Goal: Transaction & Acquisition: Purchase product/service

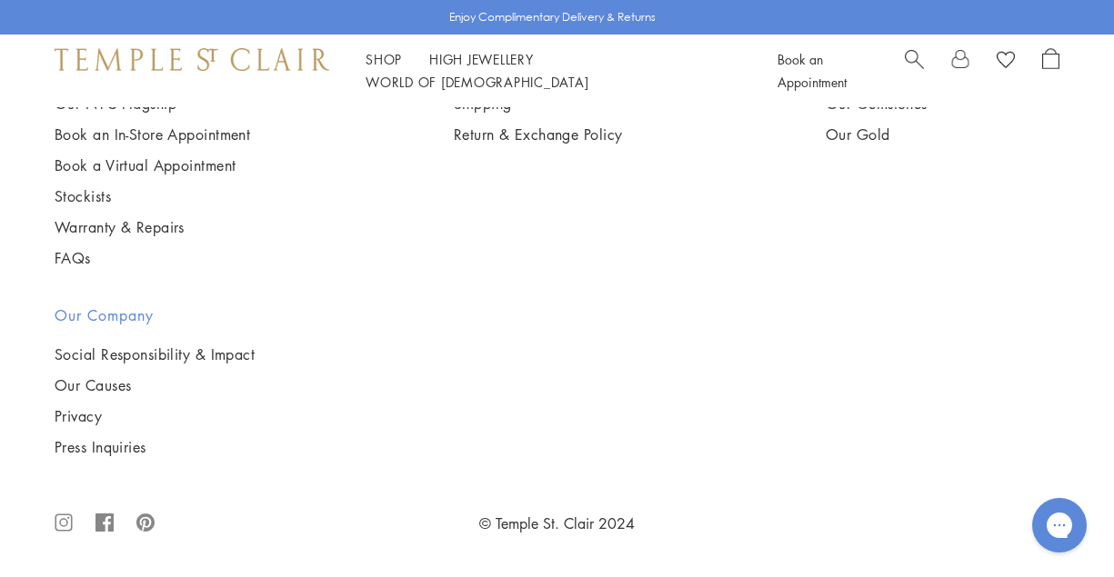
scroll to position [3263, 0]
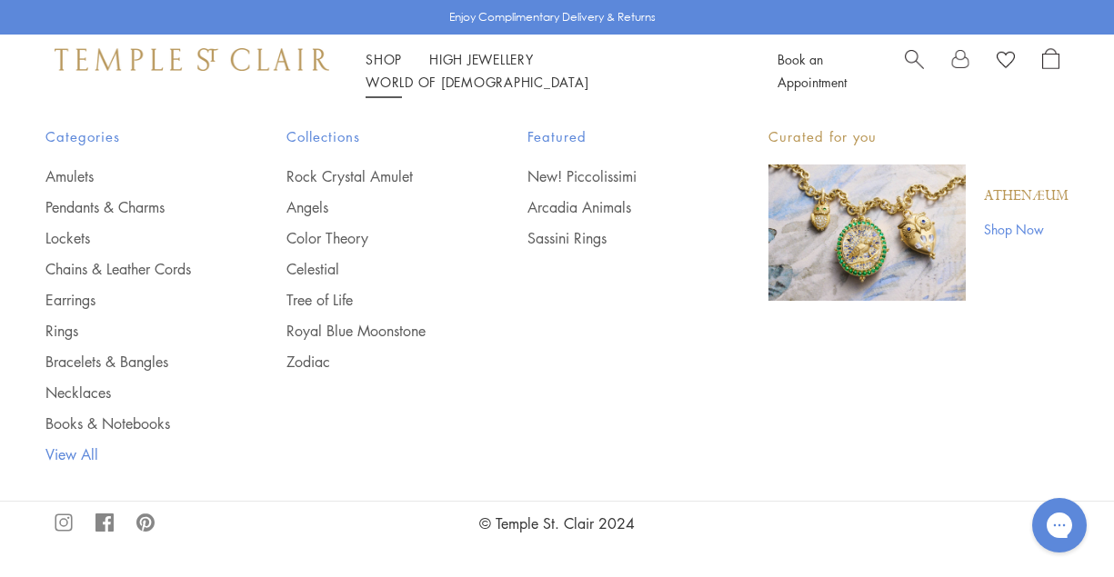
click at [63, 454] on link "View All" at bounding box center [129, 455] width 168 height 20
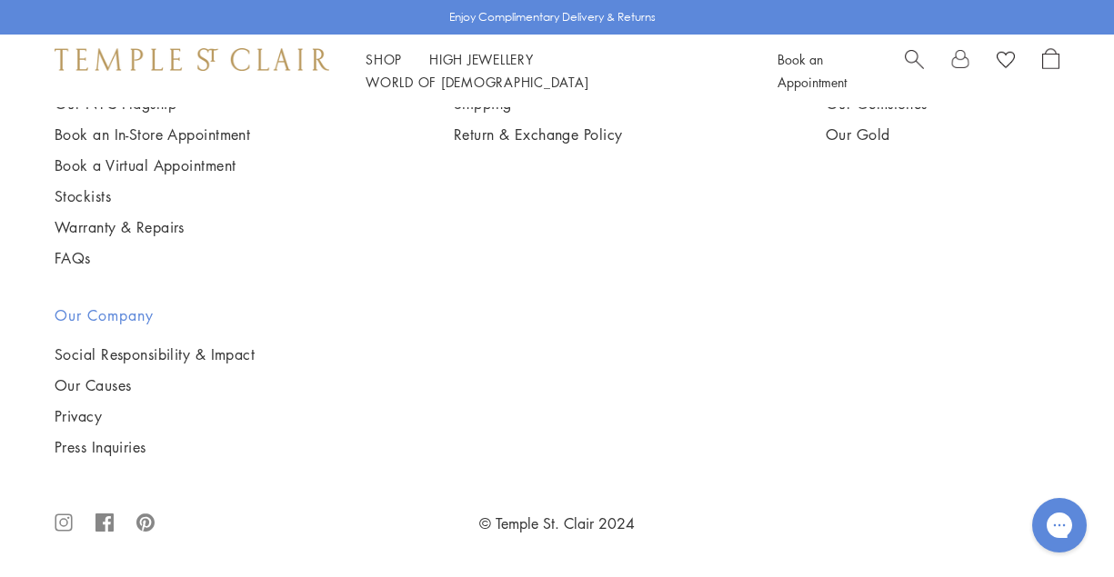
scroll to position [7645, 0]
click at [0, 0] on img at bounding box center [0, 0] width 0 height 0
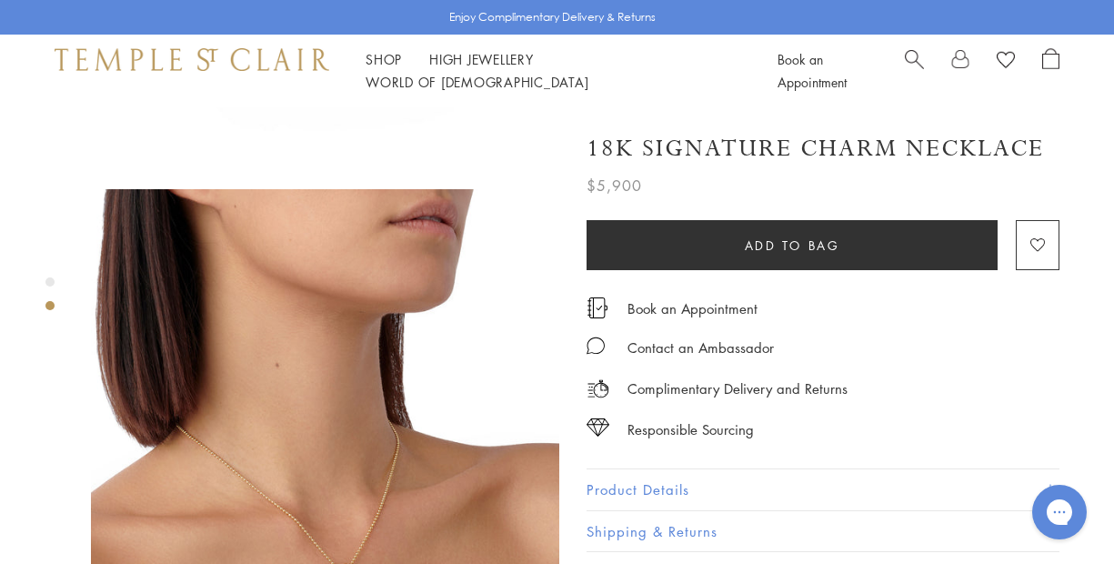
scroll to position [411, 0]
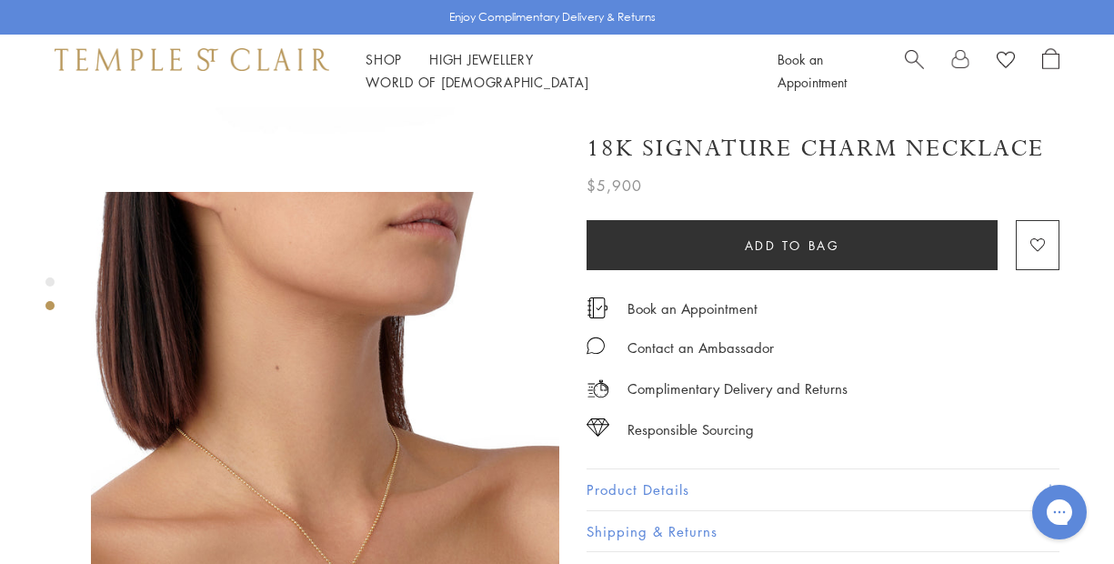
click at [416, 493] on img at bounding box center [325, 426] width 468 height 468
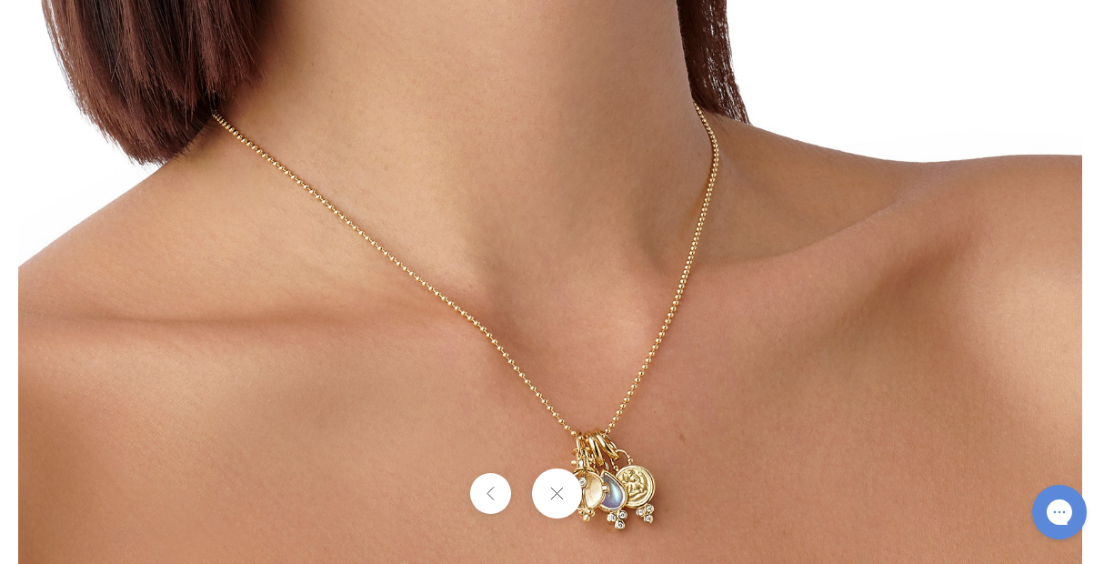
drag, startPoint x: 807, startPoint y: 448, endPoint x: 788, endPoint y: 261, distance: 188.3
click at [788, 261] on img at bounding box center [550, 110] width 1064 height 1064
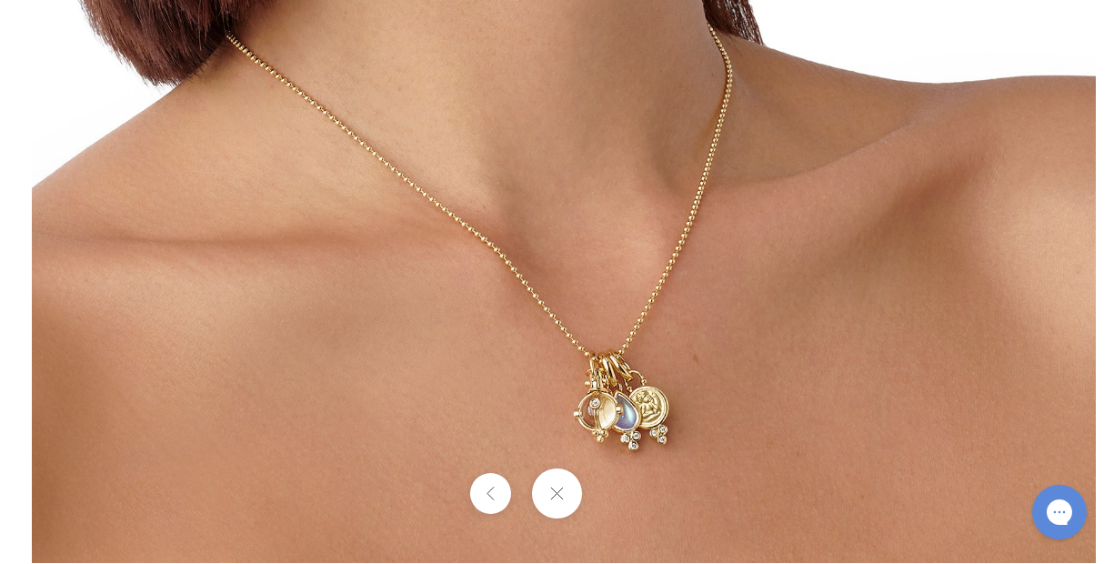
drag, startPoint x: 787, startPoint y: 261, endPoint x: 813, endPoint y: 174, distance: 90.9
click at [813, 174] on img at bounding box center [564, 31] width 1064 height 1064
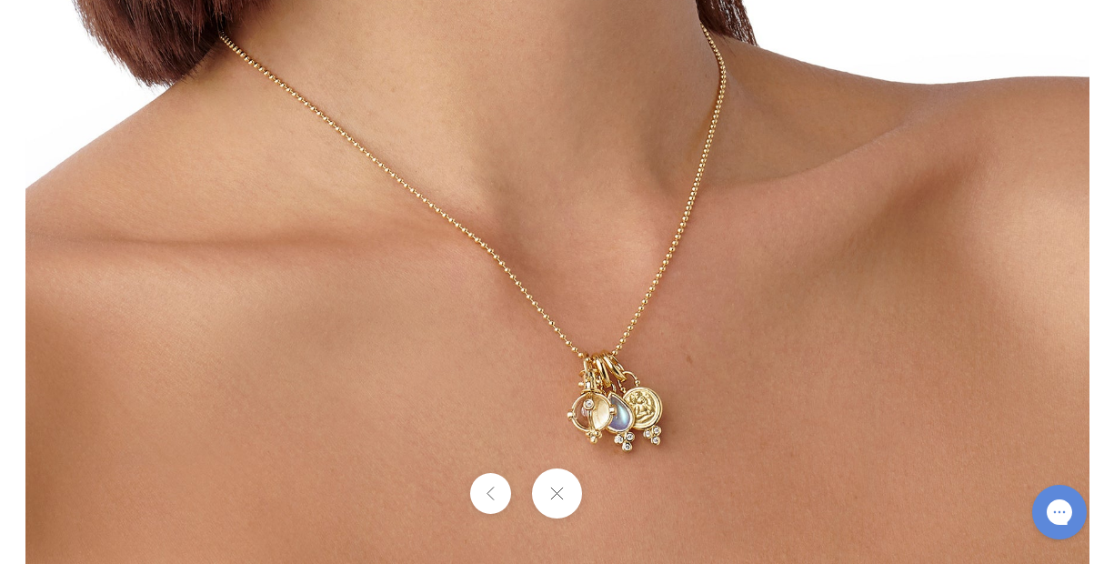
click at [561, 498] on button at bounding box center [557, 493] width 50 height 50
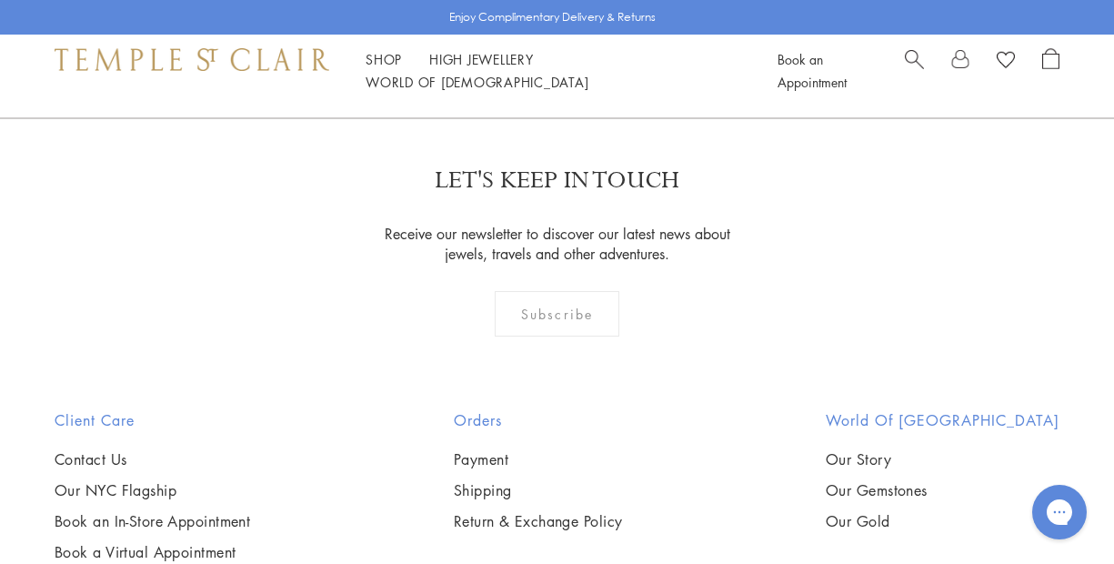
scroll to position [2101, 0]
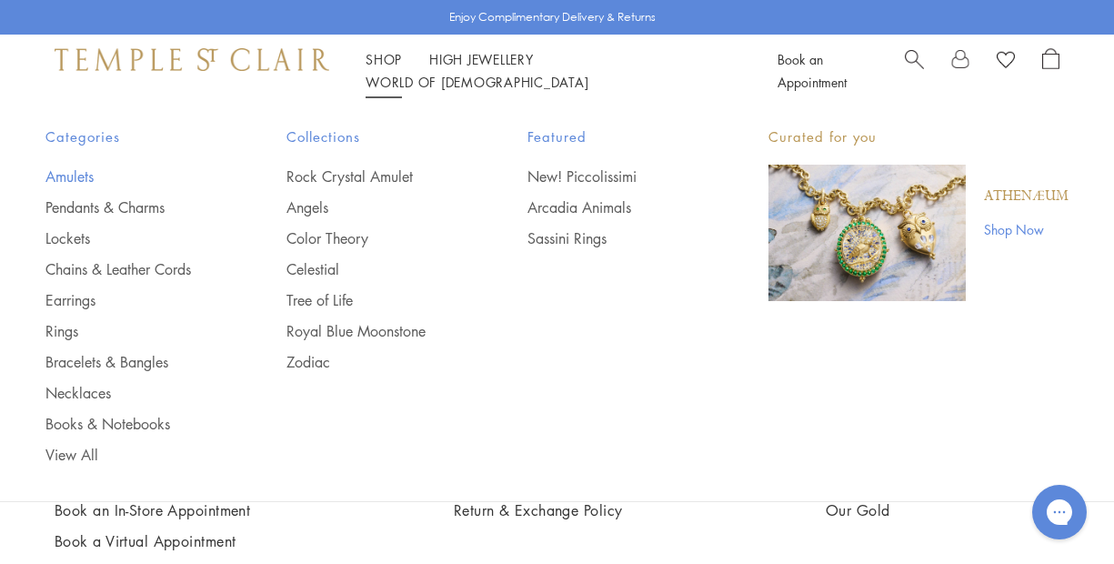
click at [78, 174] on link "Amulets" at bounding box center [129, 176] width 168 height 20
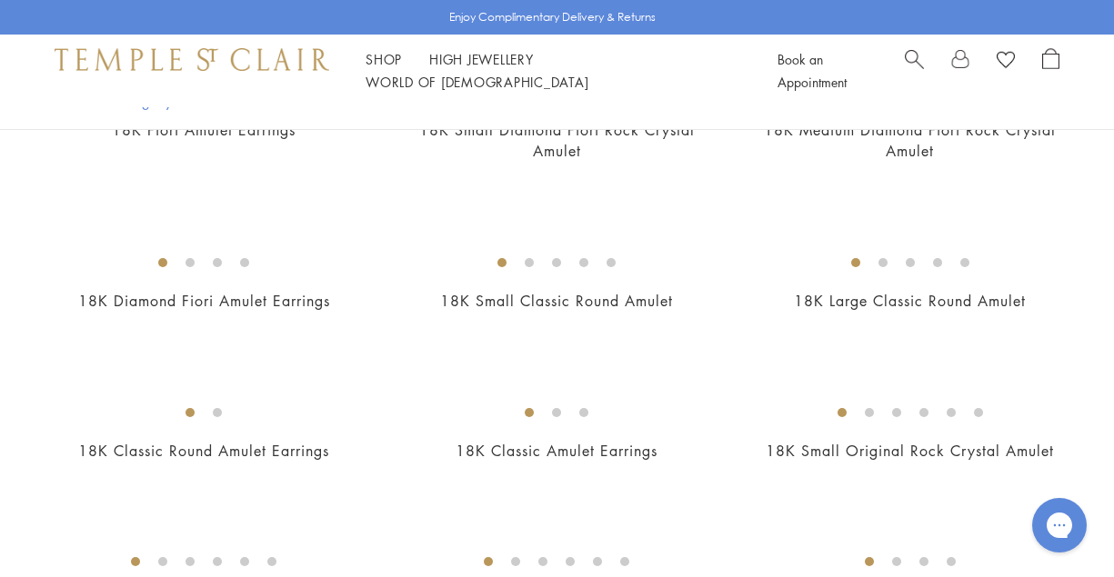
scroll to position [704, 0]
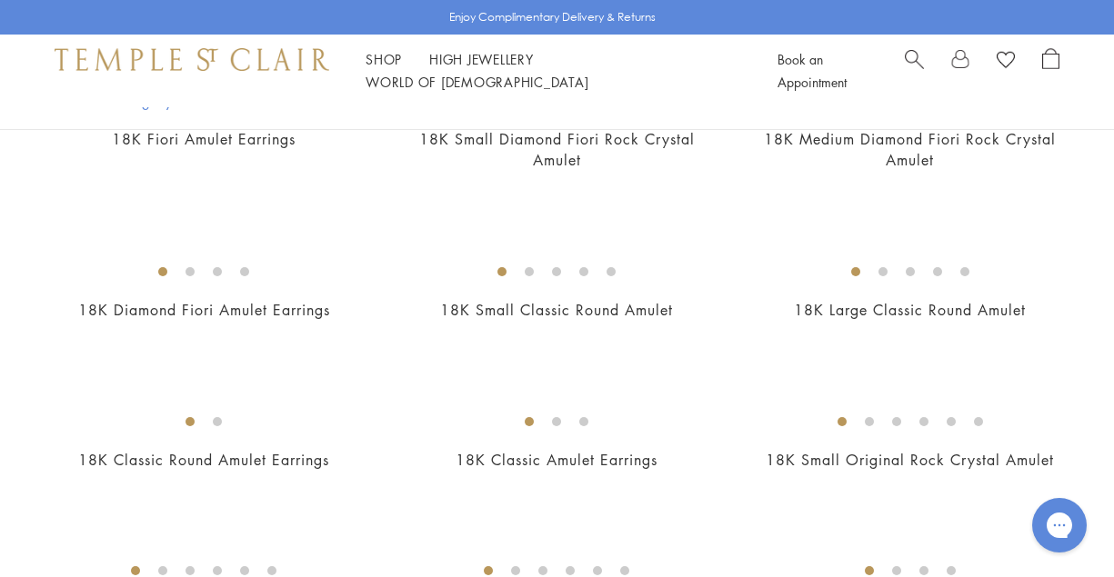
click at [0, 0] on img at bounding box center [0, 0] width 0 height 0
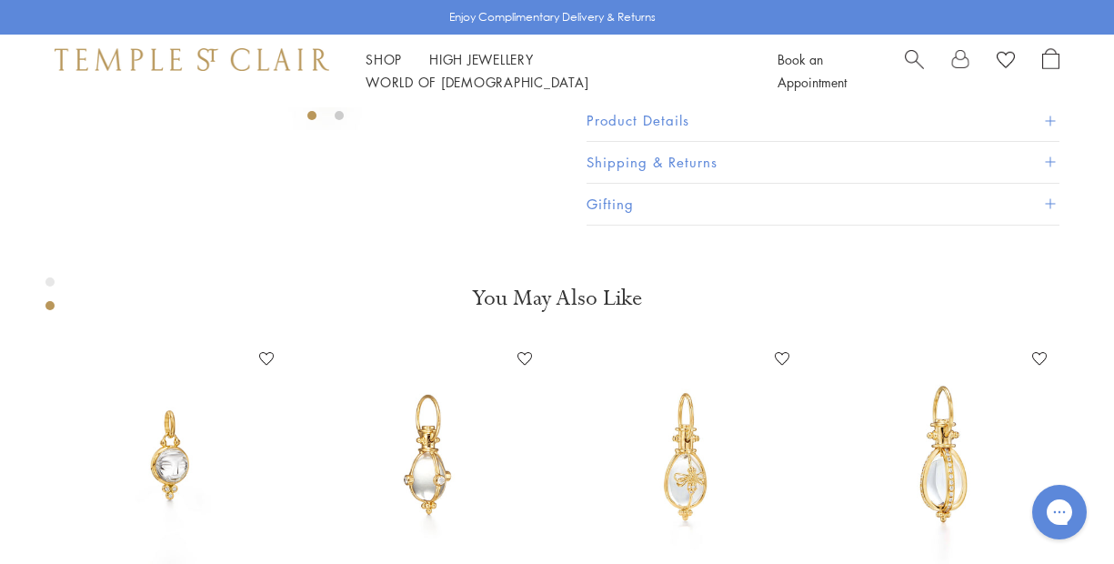
scroll to position [460, 0]
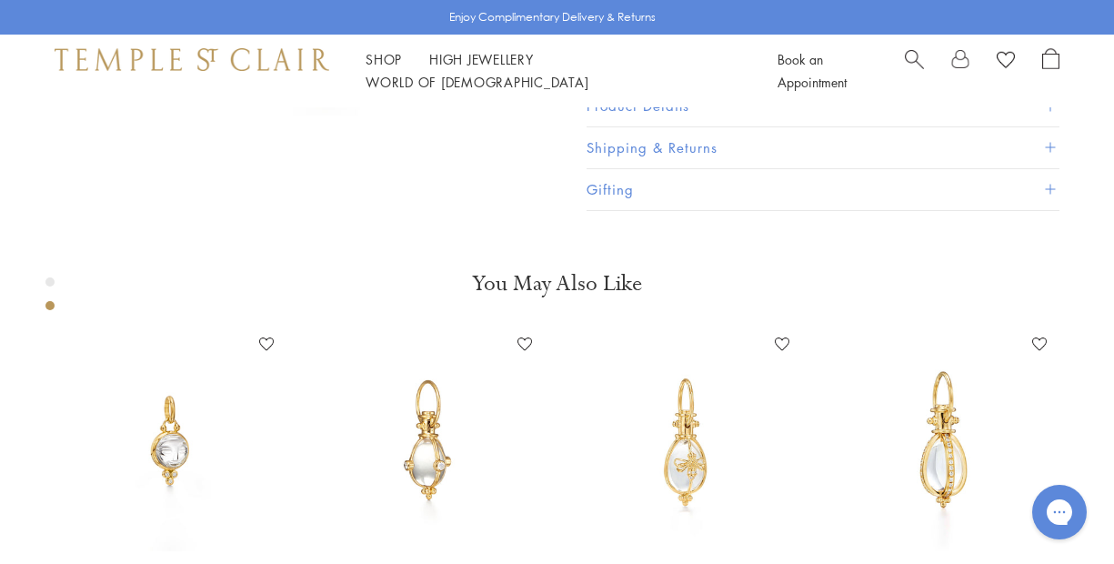
click at [1050, 111] on span at bounding box center [1050, 106] width 10 height 10
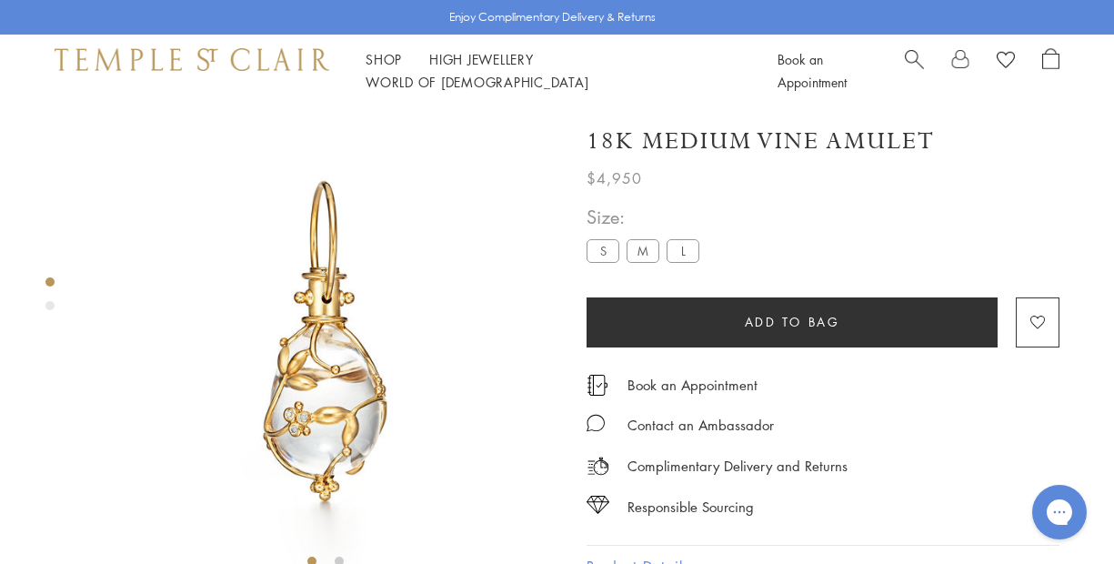
scroll to position [0, 0]
